Goal: Find contact information: Find contact information

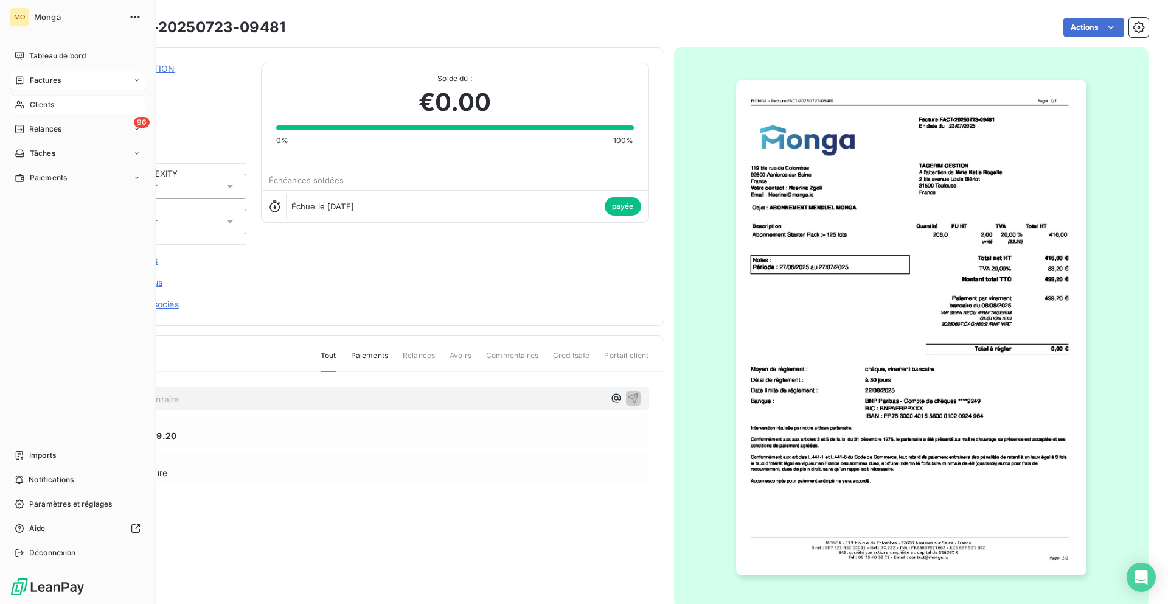
click at [30, 101] on span "Clients" at bounding box center [42, 104] width 24 height 11
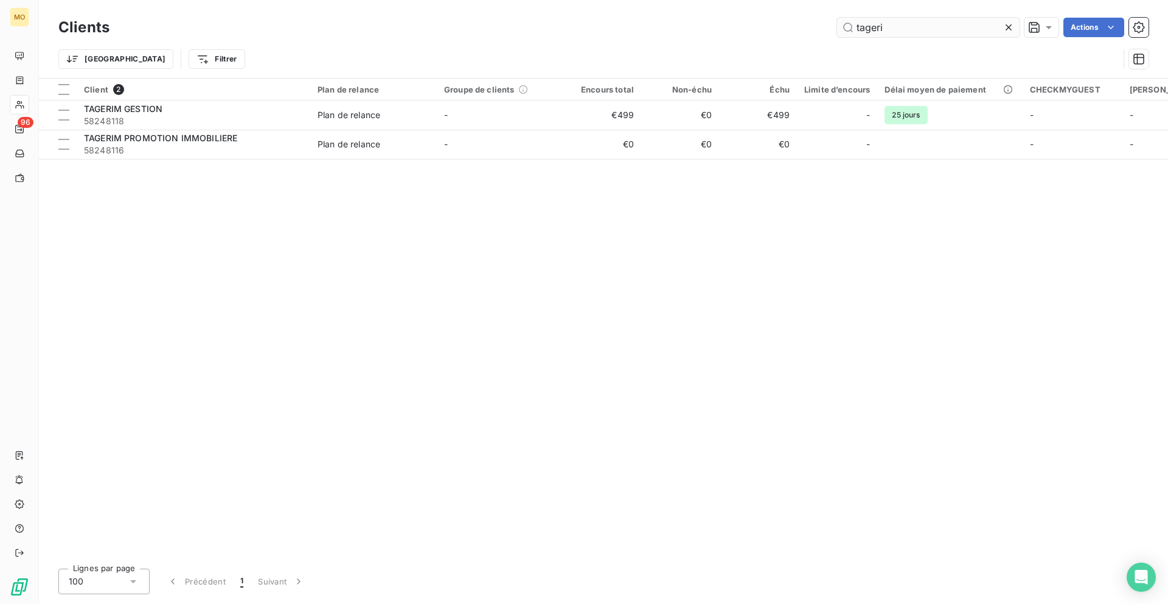
click at [870, 30] on input "tageri" at bounding box center [928, 27] width 183 height 19
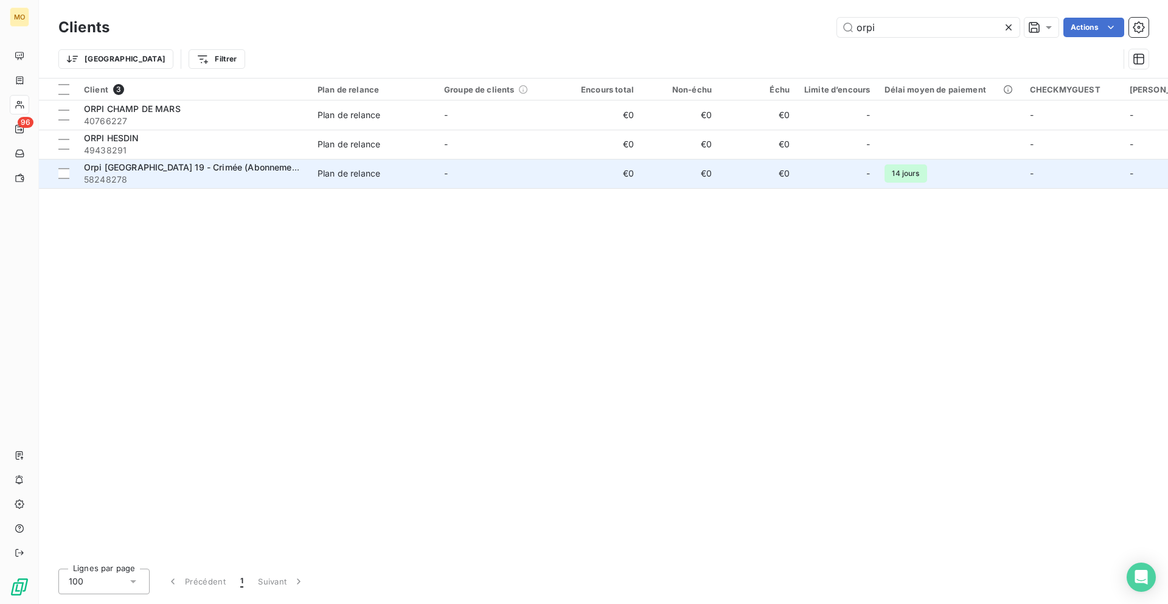
type input "orpi"
click at [258, 165] on div "Orpi [GEOGRAPHIC_DATA] 19 - Crimée (Abonnement)" at bounding box center [193, 167] width 219 height 12
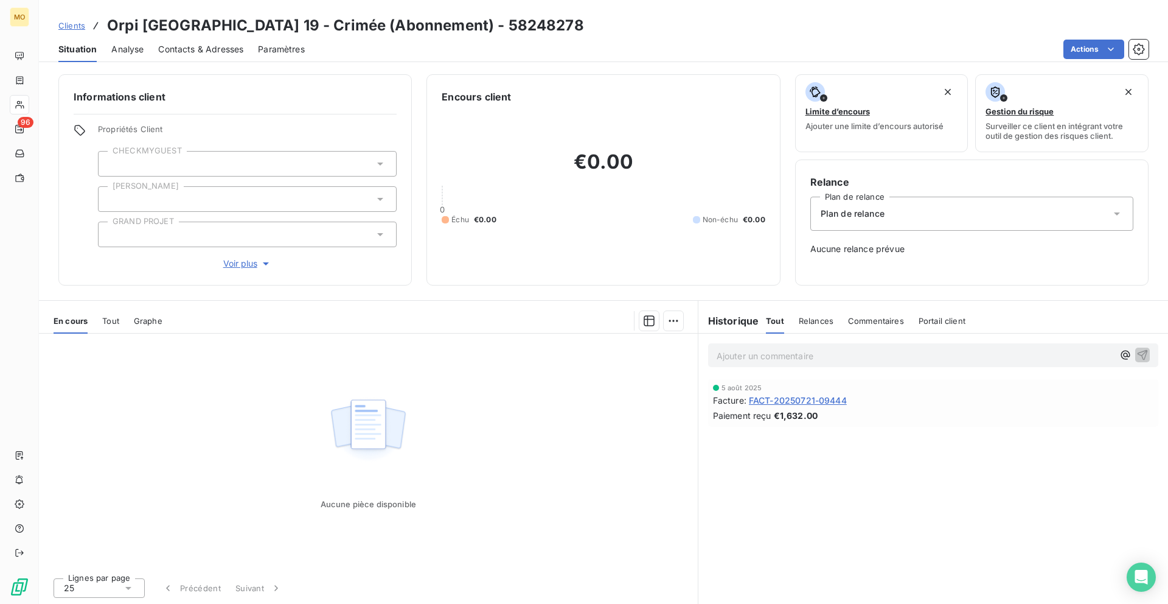
click at [787, 401] on span "FACT-20250721-09444" at bounding box center [798, 400] width 98 height 13
click at [220, 41] on div "Contacts & Adresses" at bounding box center [200, 50] width 85 height 26
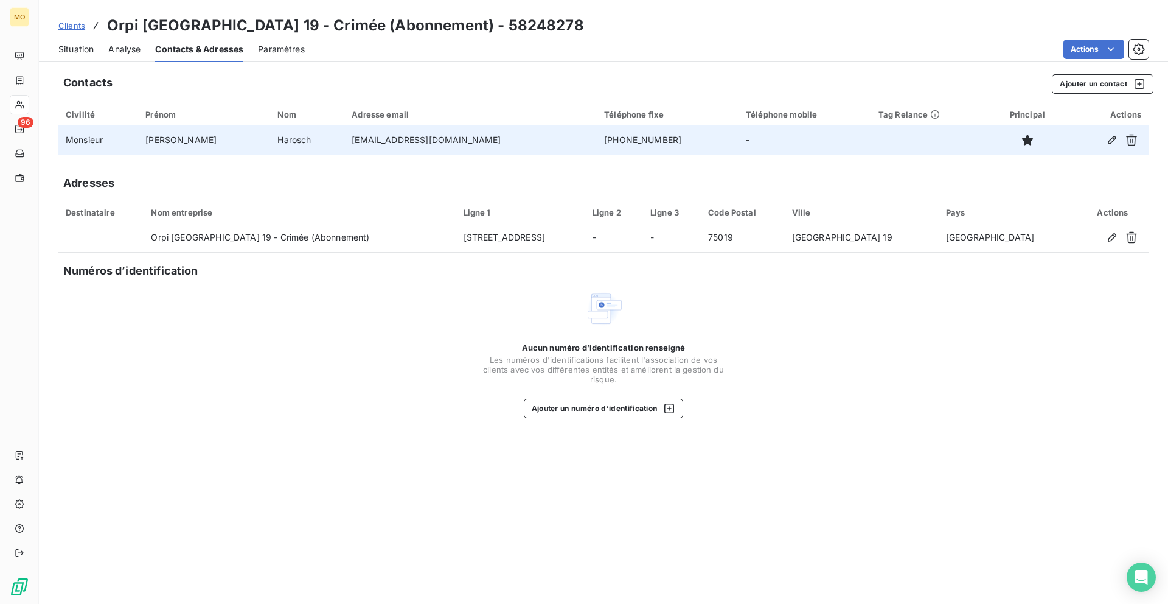
click at [367, 139] on td "[EMAIL_ADDRESS][DOMAIN_NAME]" at bounding box center [470, 139] width 252 height 29
copy td "[EMAIL_ADDRESS][DOMAIN_NAME]"
click at [397, 138] on td "[EMAIL_ADDRESS][DOMAIN_NAME]" at bounding box center [470, 139] width 252 height 29
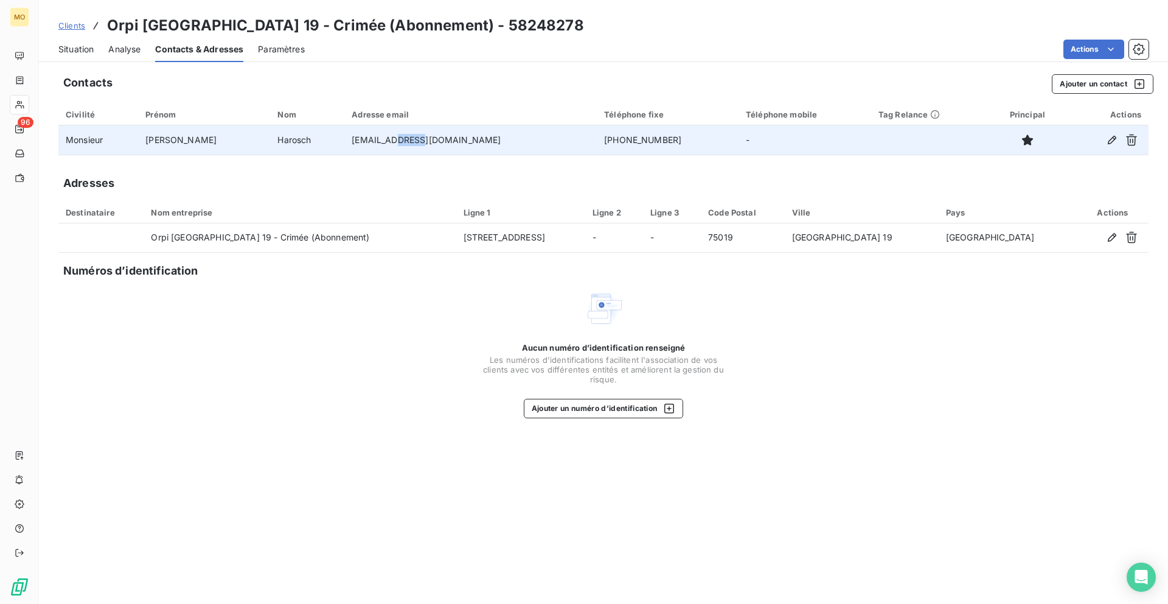
click at [397, 138] on td "[EMAIL_ADDRESS][DOMAIN_NAME]" at bounding box center [470, 139] width 252 height 29
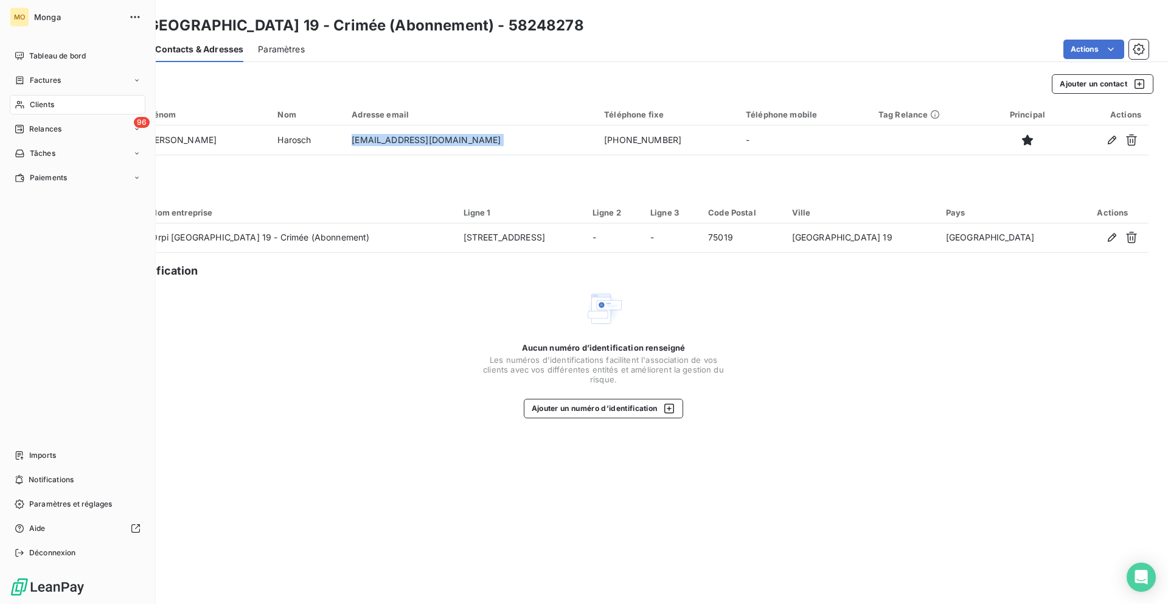
click at [27, 100] on div "Clients" at bounding box center [78, 104] width 136 height 19
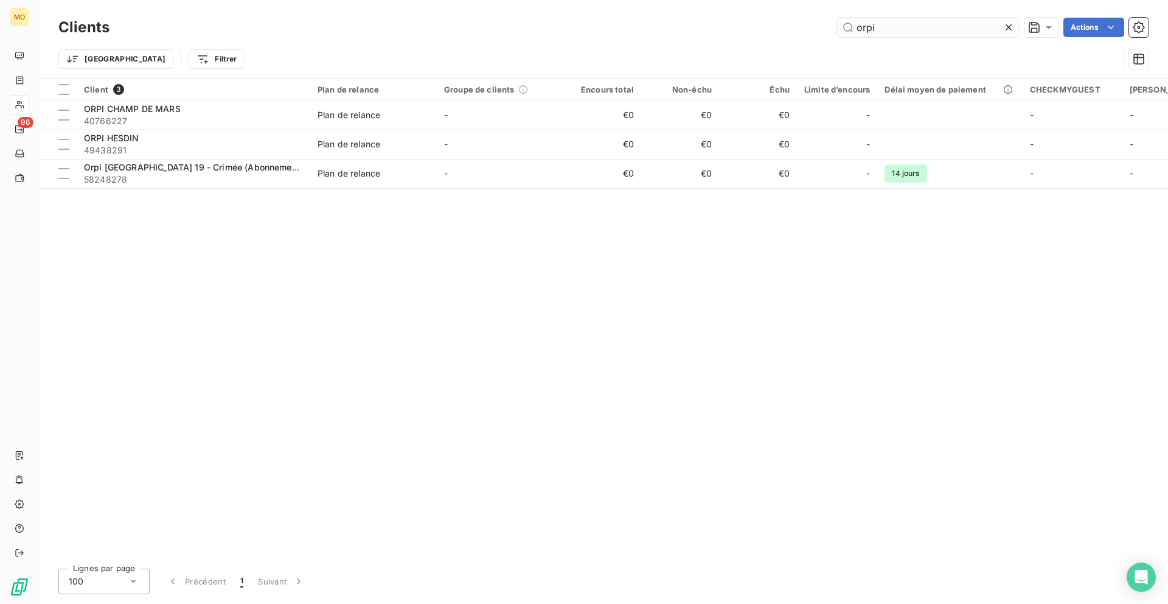
click at [942, 23] on input "orpi" at bounding box center [928, 27] width 183 height 19
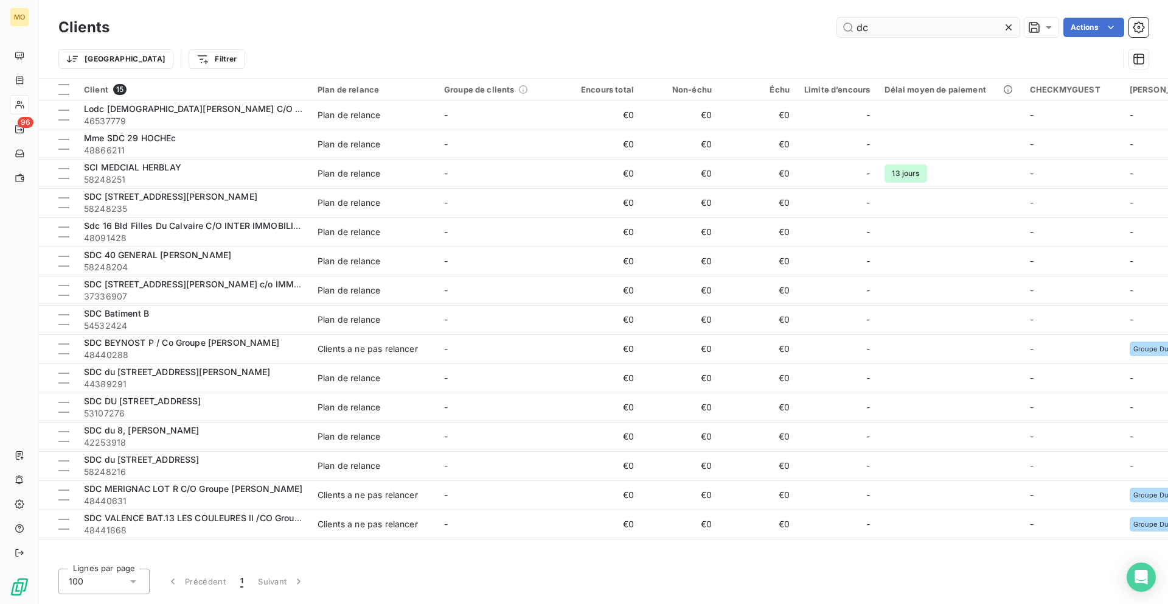
type input "d"
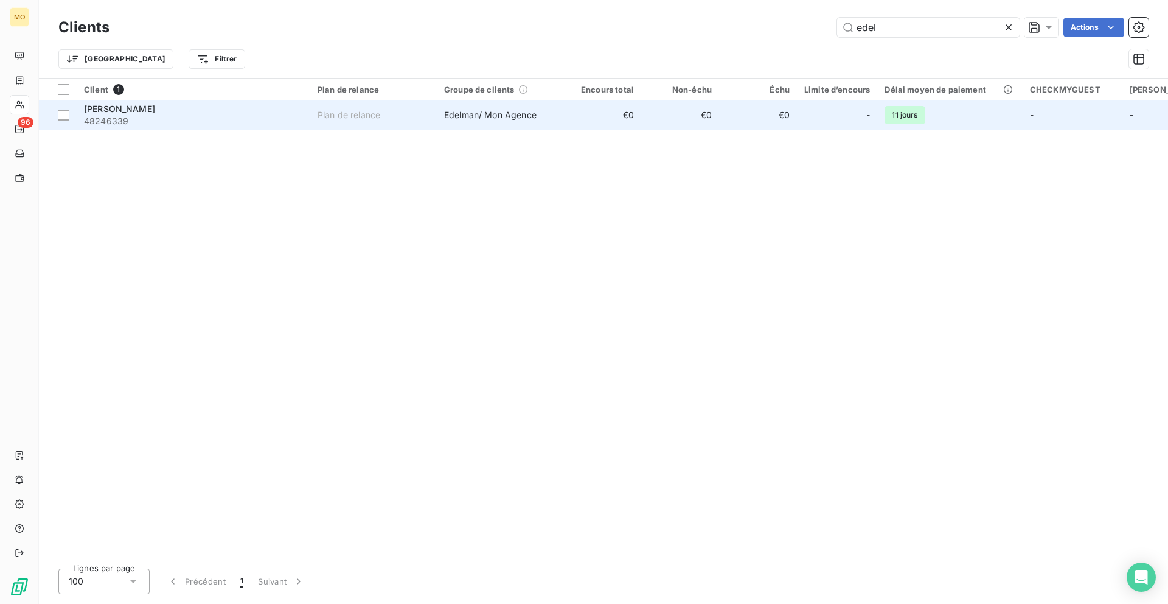
type input "edel"
click at [316, 108] on td "Plan de relance" at bounding box center [373, 114] width 127 height 29
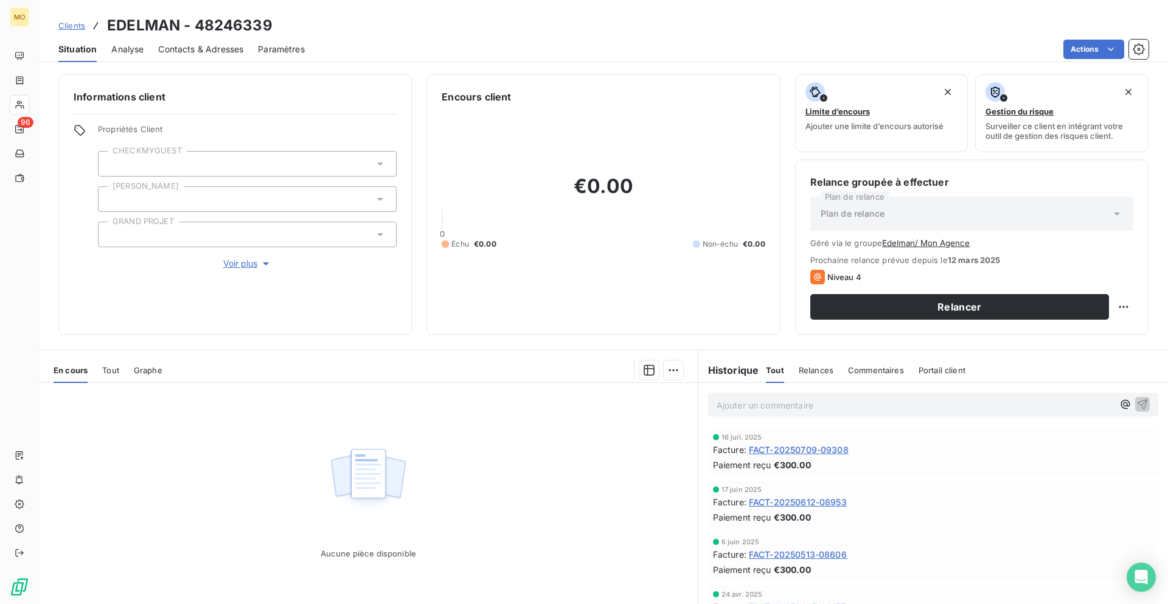
scroll to position [50, 0]
